Goal: Task Accomplishment & Management: Use online tool/utility

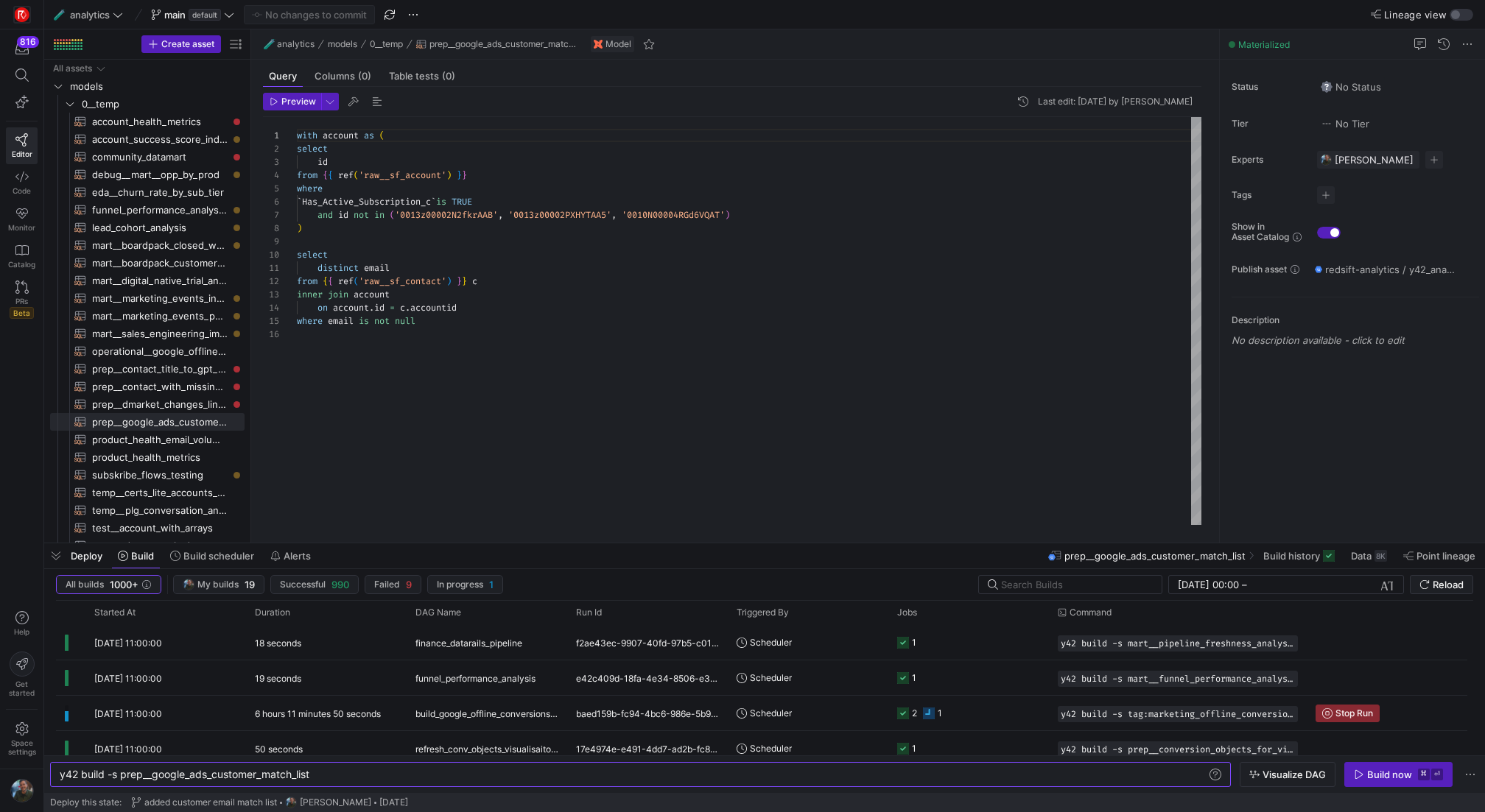
scroll to position [0, 252]
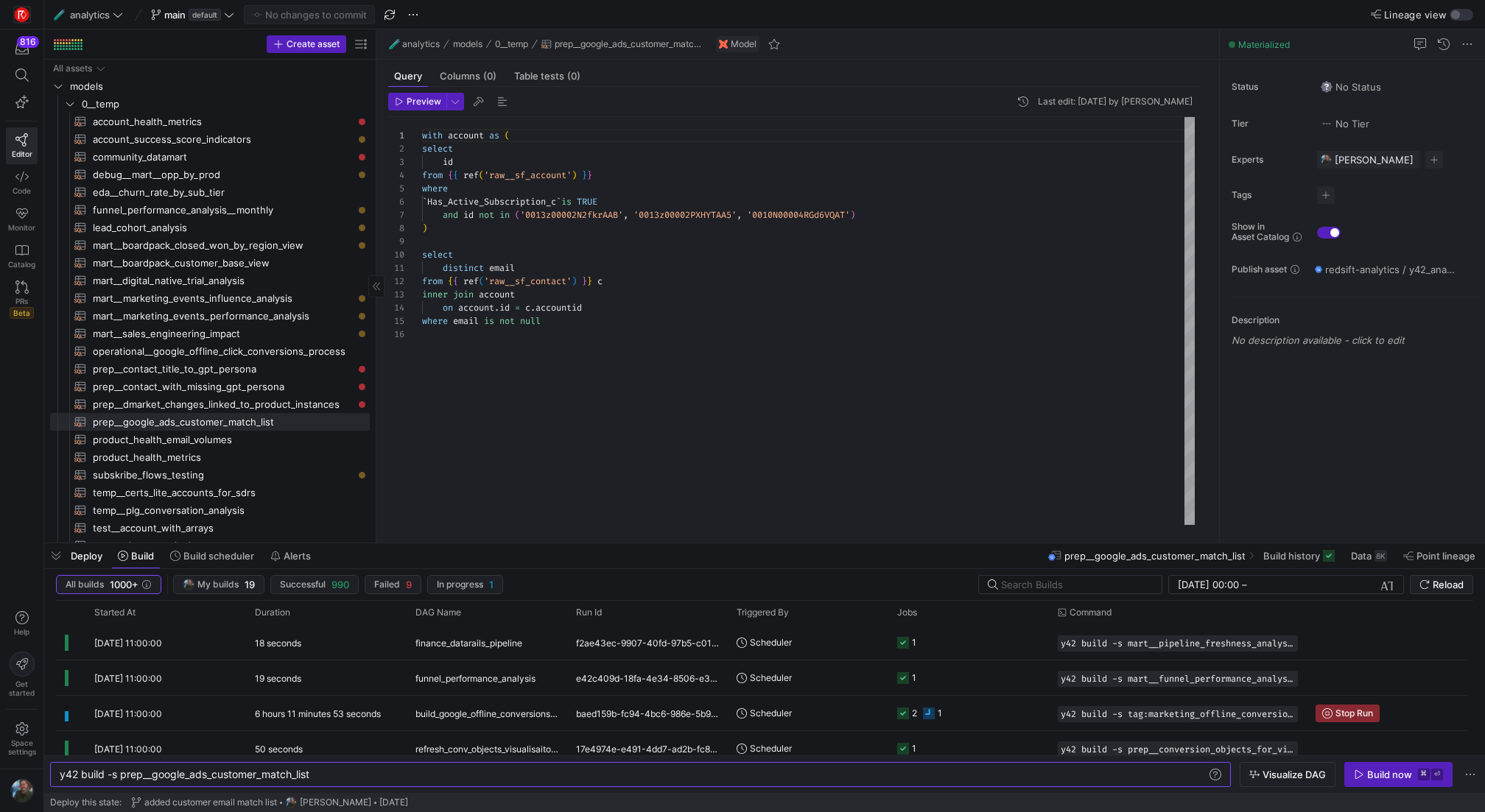
drag, startPoint x: 249, startPoint y: 109, endPoint x: 373, endPoint y: 160, distance: 134.1
click at [62, 558] on span "button" at bounding box center [56, 557] width 24 height 25
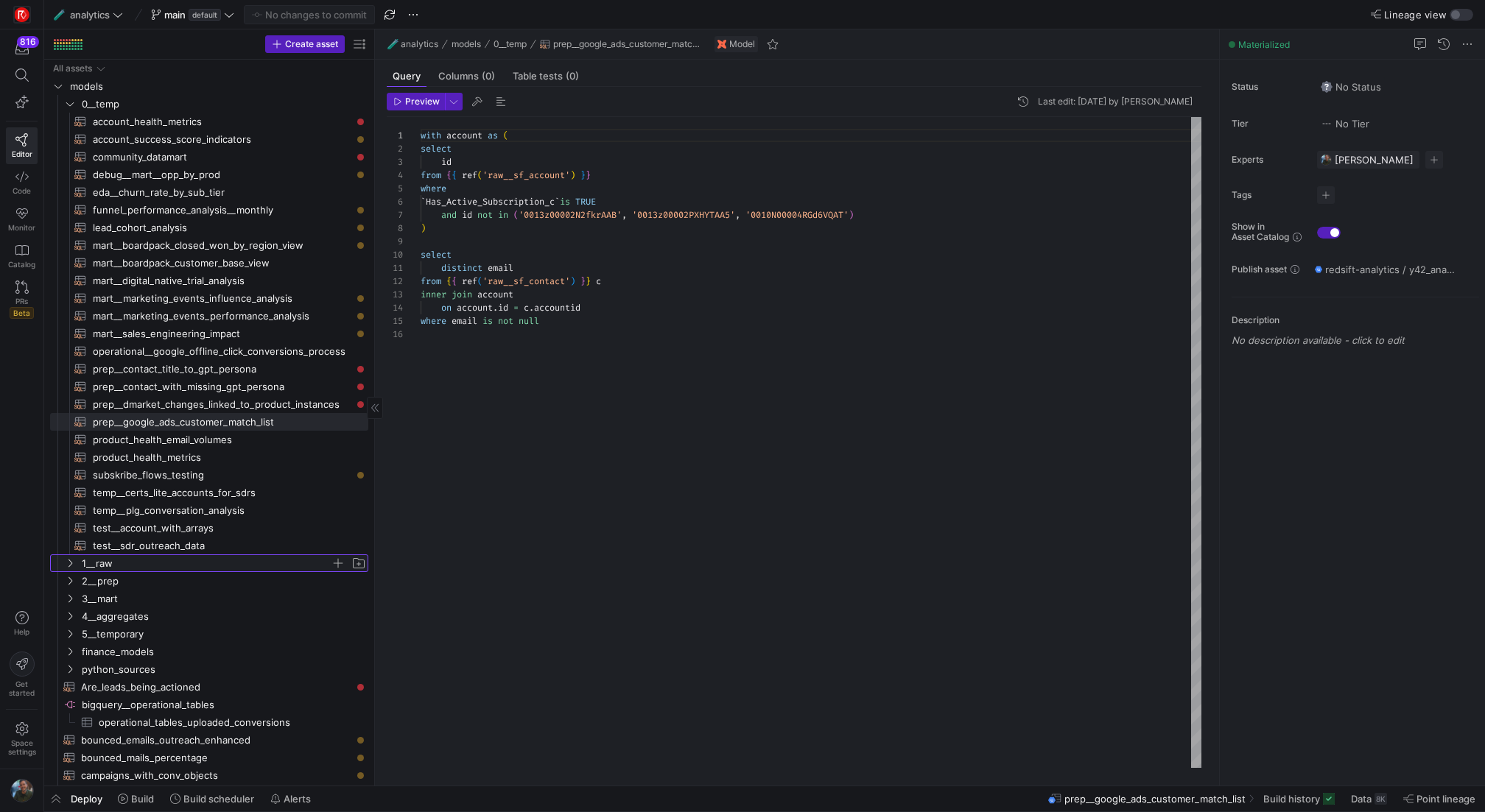
click at [126, 558] on span "1__raw" at bounding box center [206, 564] width 249 height 17
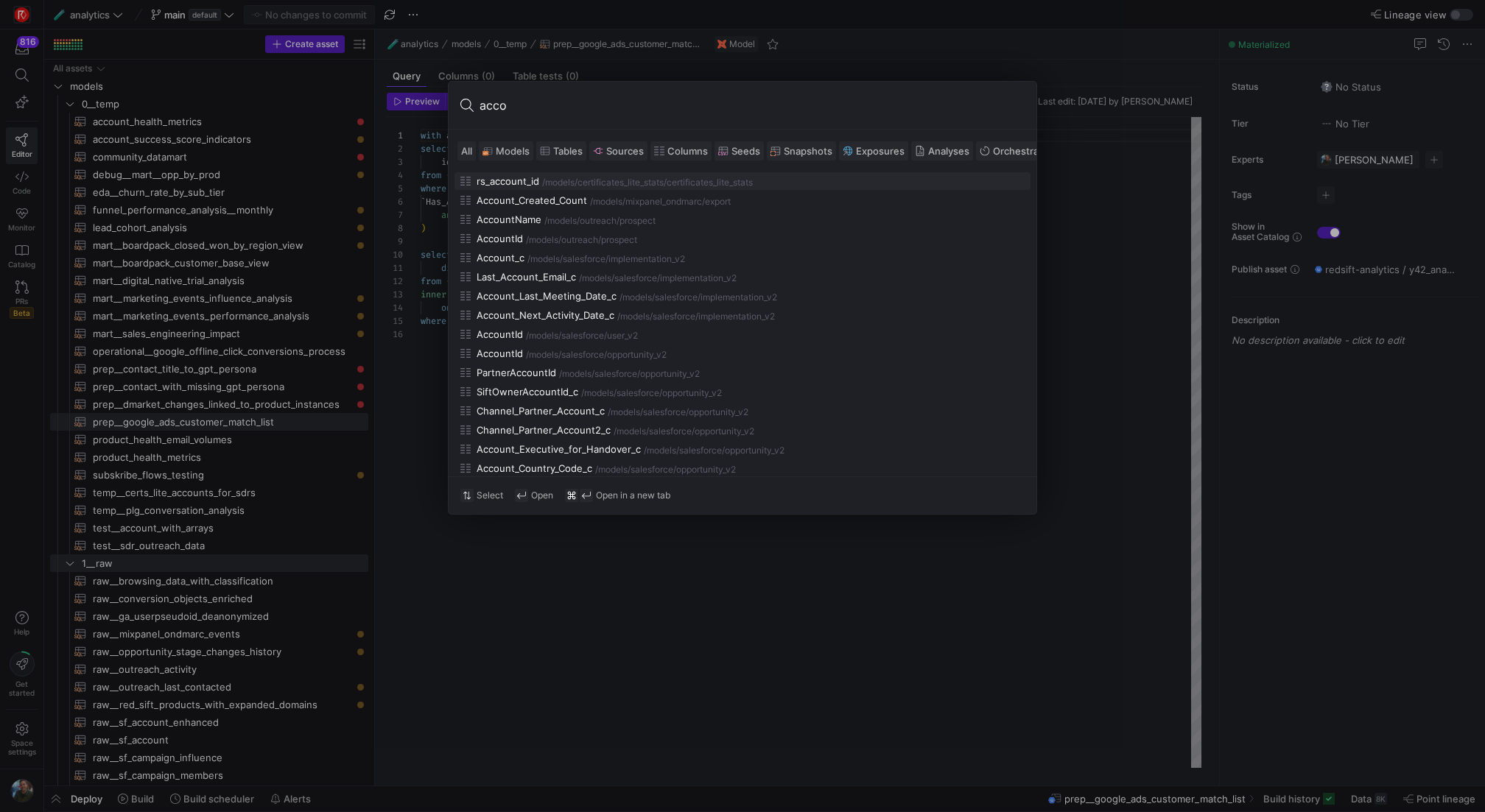
type input "acco"
click at [503, 145] on span "Models" at bounding box center [513, 151] width 34 height 12
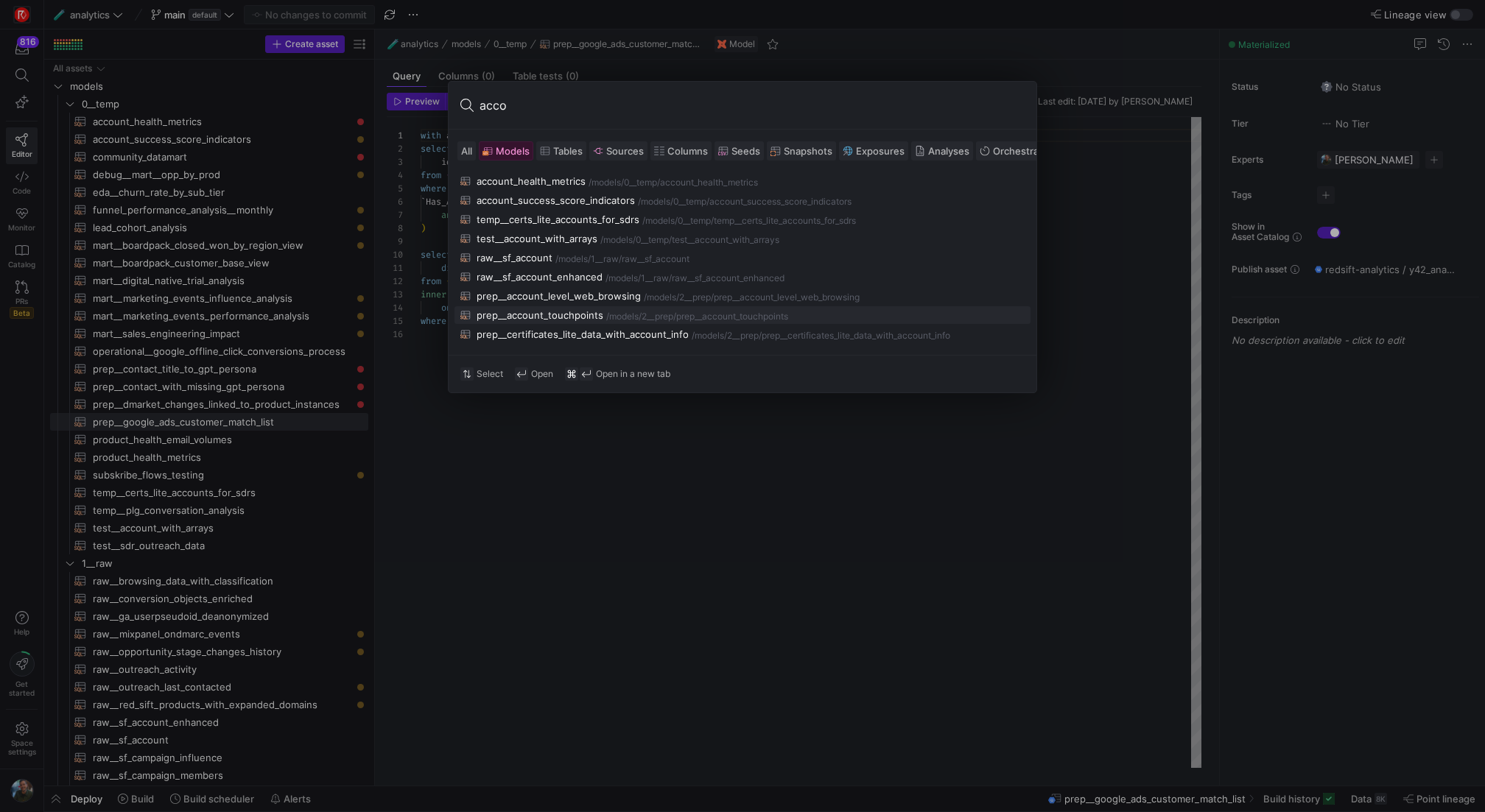
click at [594, 310] on div "prep__account_touchpoints" at bounding box center [540, 315] width 126 height 12
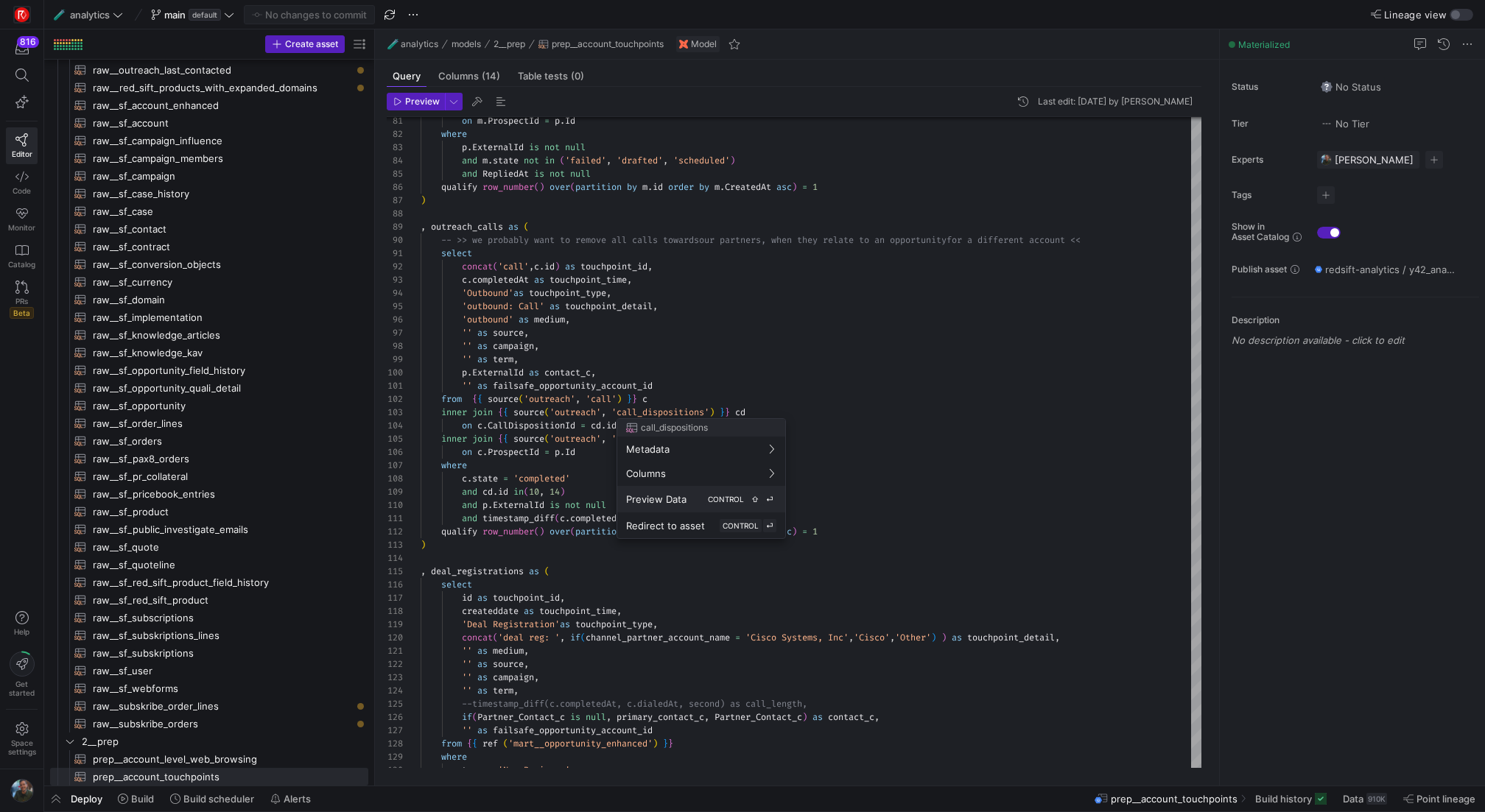
click at [735, 508] on button "Preview Data CONTROL ⇧ ⏎" at bounding box center [701, 499] width 168 height 26
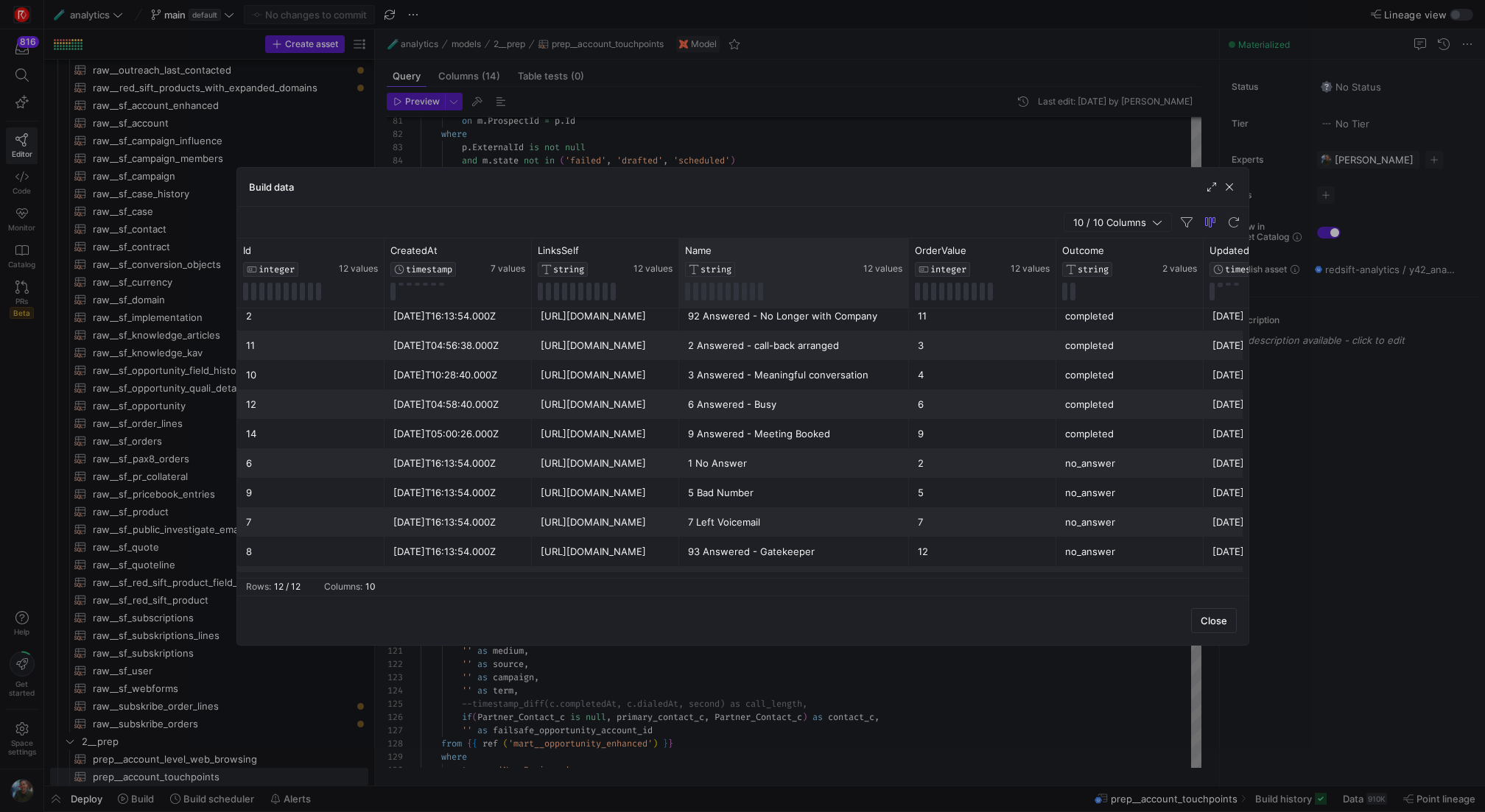
drag, startPoint x: 824, startPoint y: 284, endPoint x: 906, endPoint y: 298, distance: 83.2
click at [906, 298] on div at bounding box center [908, 273] width 6 height 69
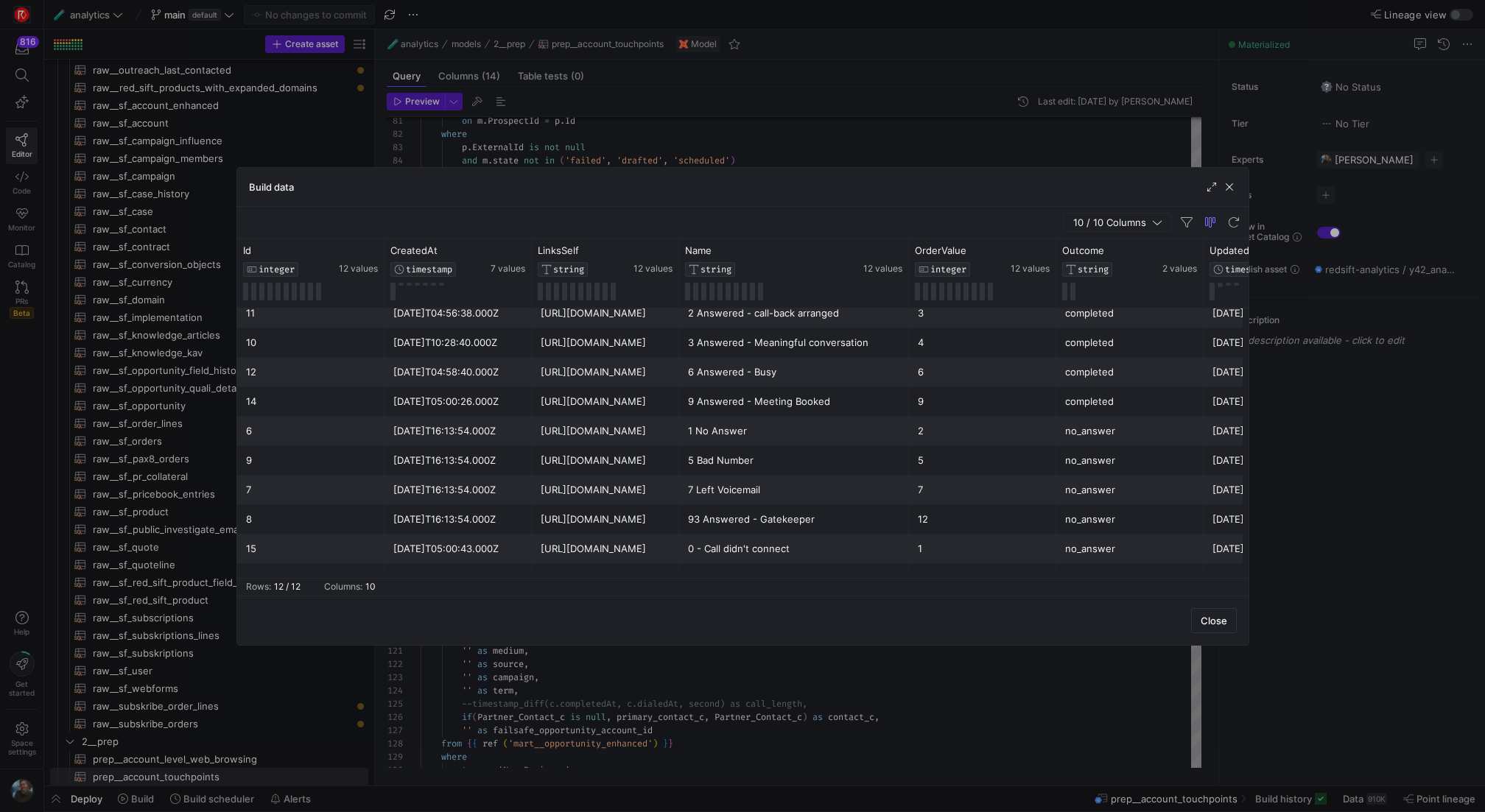
scroll to position [3, 0]
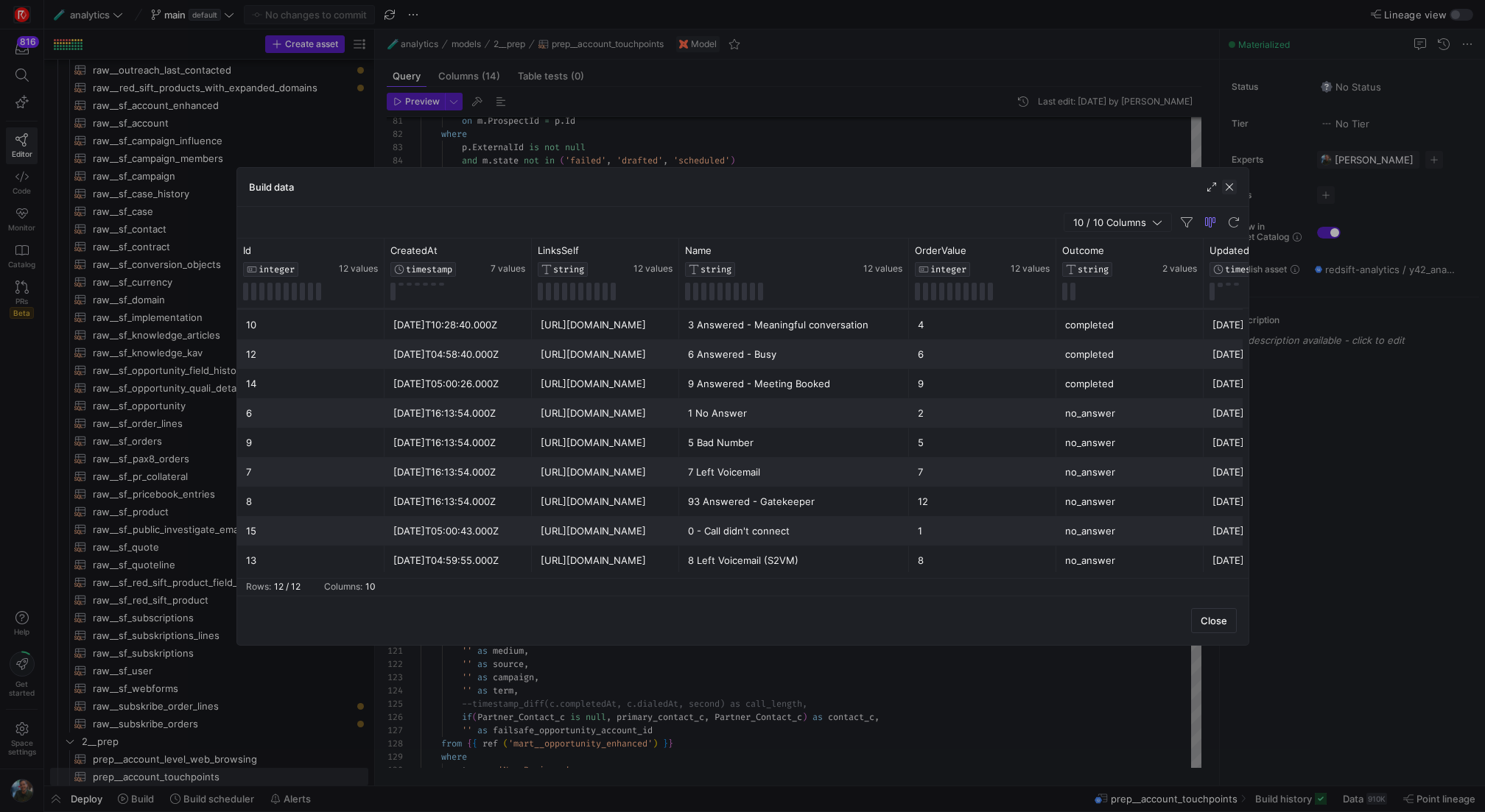
click at [1226, 186] on span "button" at bounding box center [1229, 186] width 14 height 14
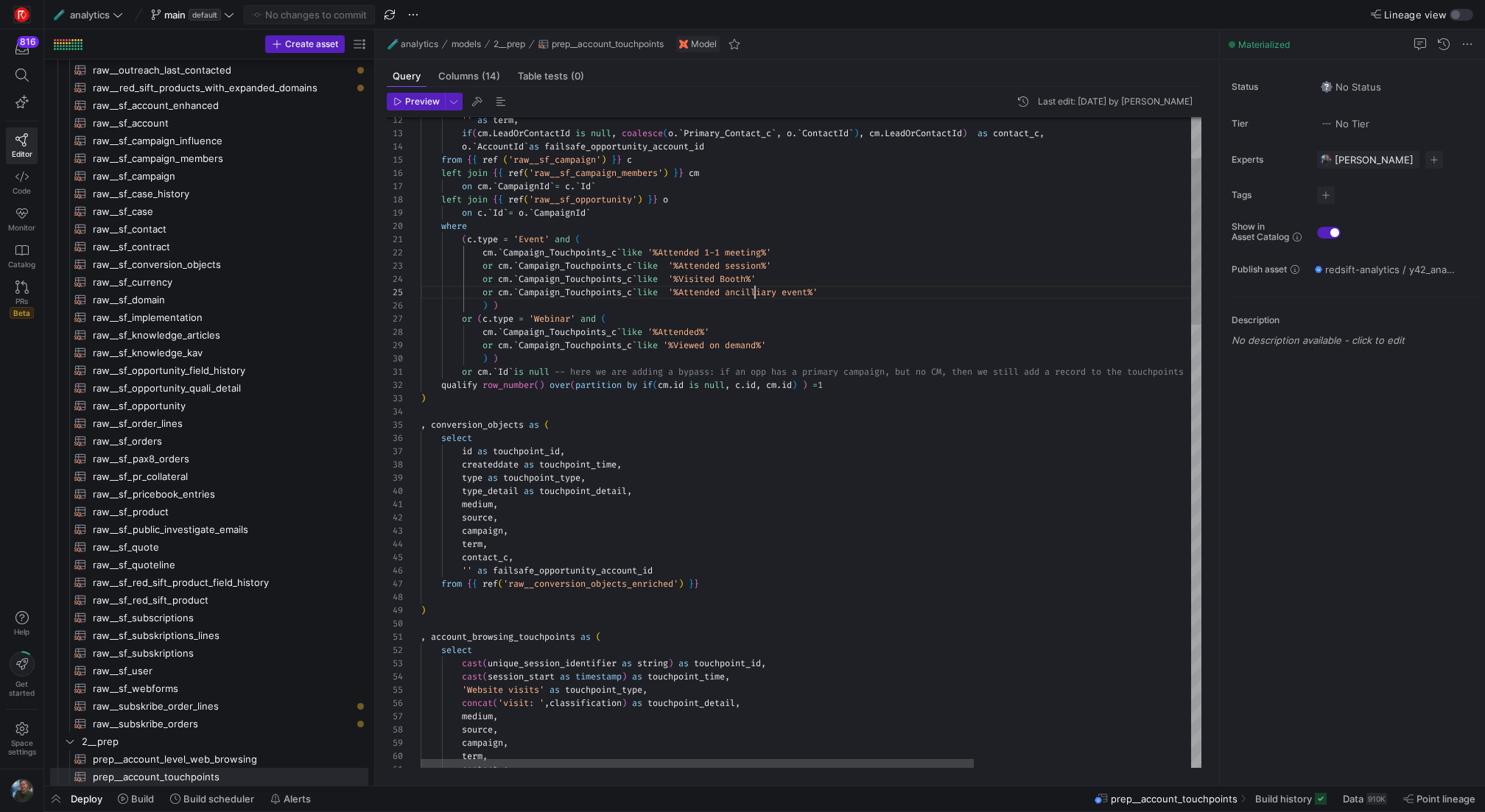
type textarea "{{ config(materialized="table") }} with events as ( select if([DOMAIN_NAME] is …"
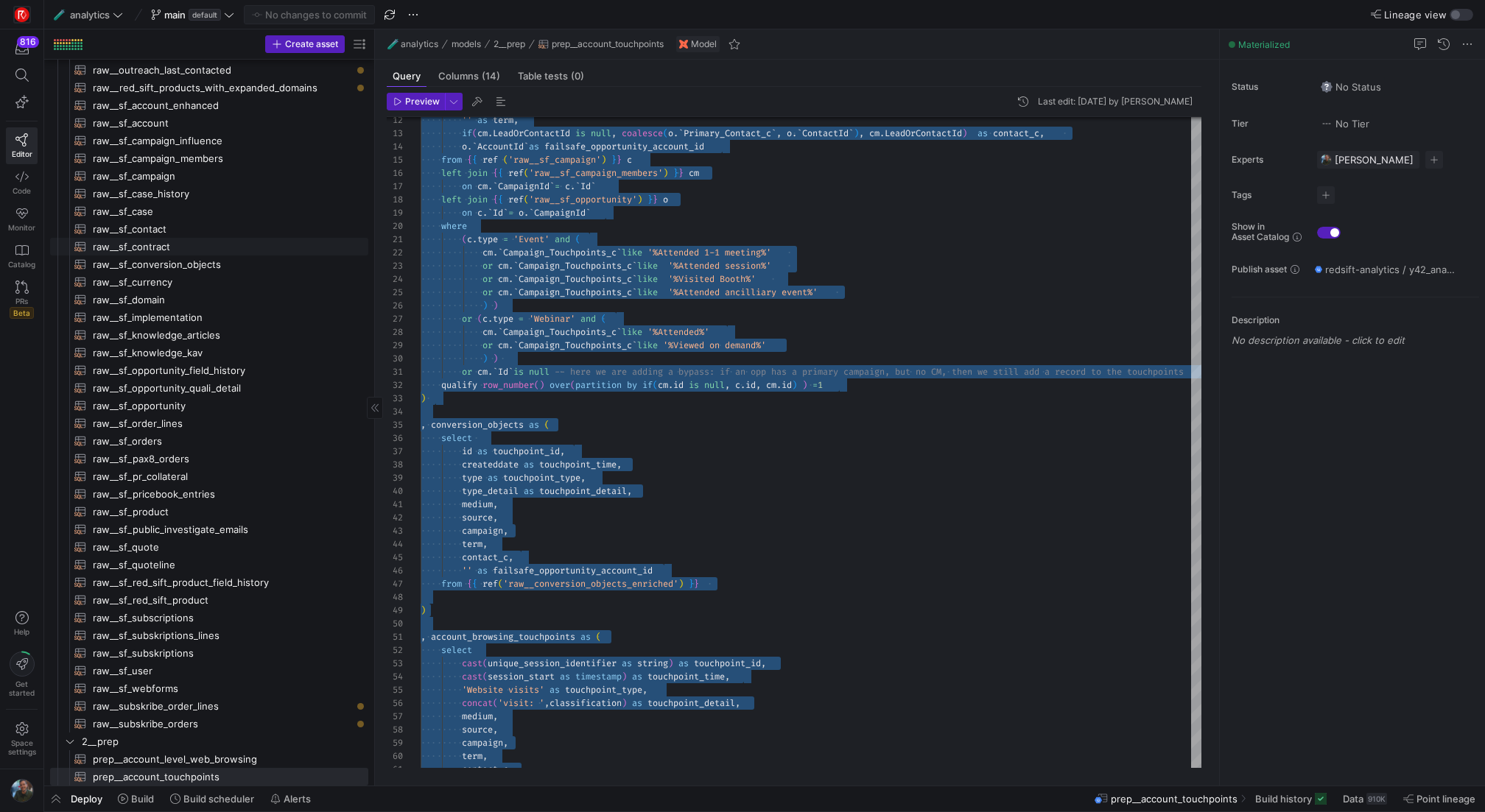
scroll to position [327, 0]
